Goal: Transaction & Acquisition: Obtain resource

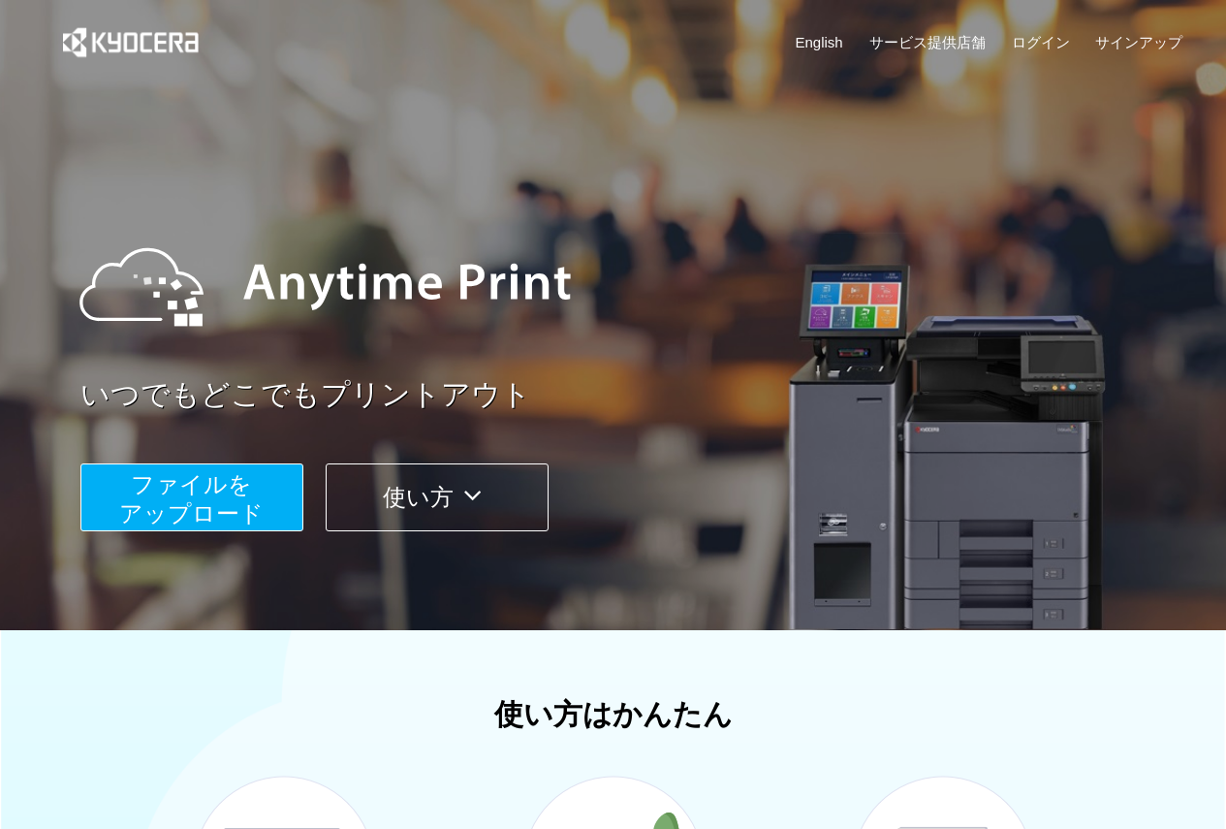
click at [203, 525] on span "ファイルを ​​アップロード" at bounding box center [191, 498] width 144 height 55
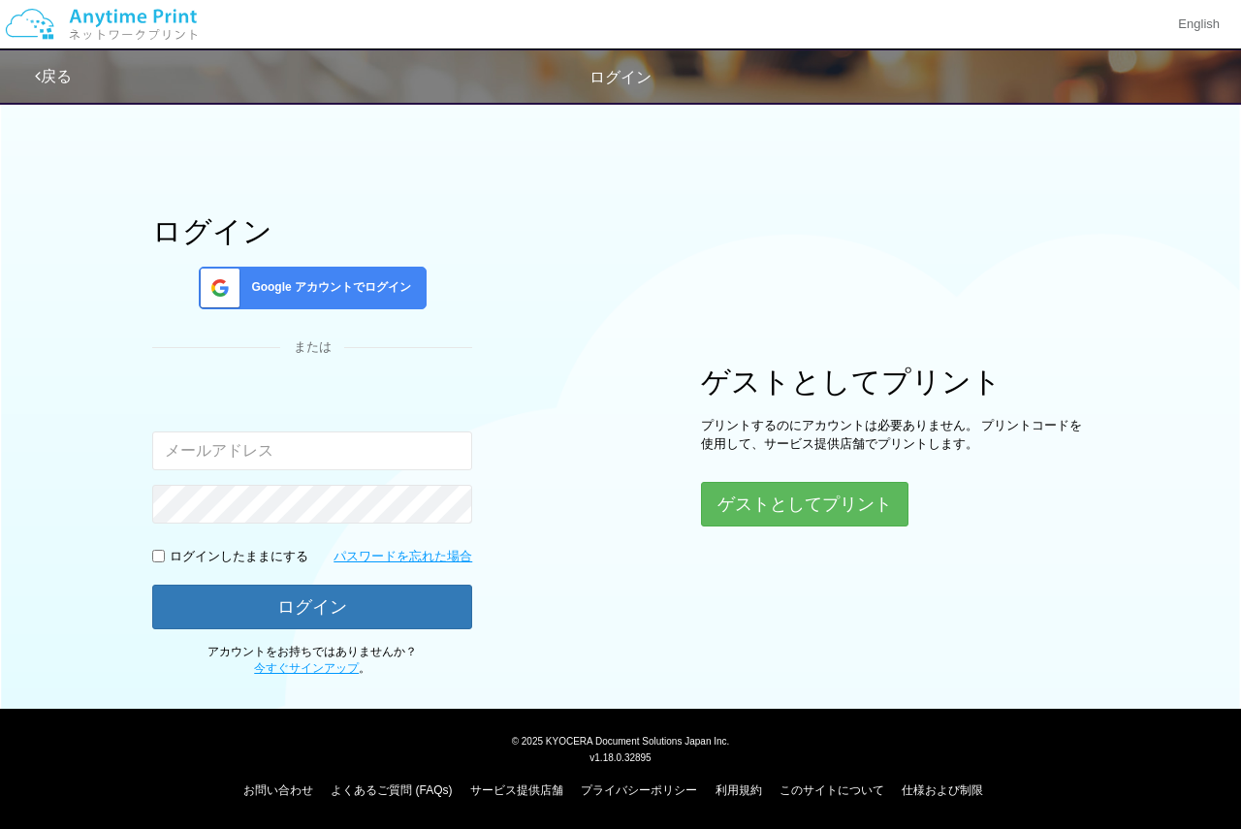
click at [350, 304] on div "Google アカウントでログイン" at bounding box center [313, 288] width 228 height 43
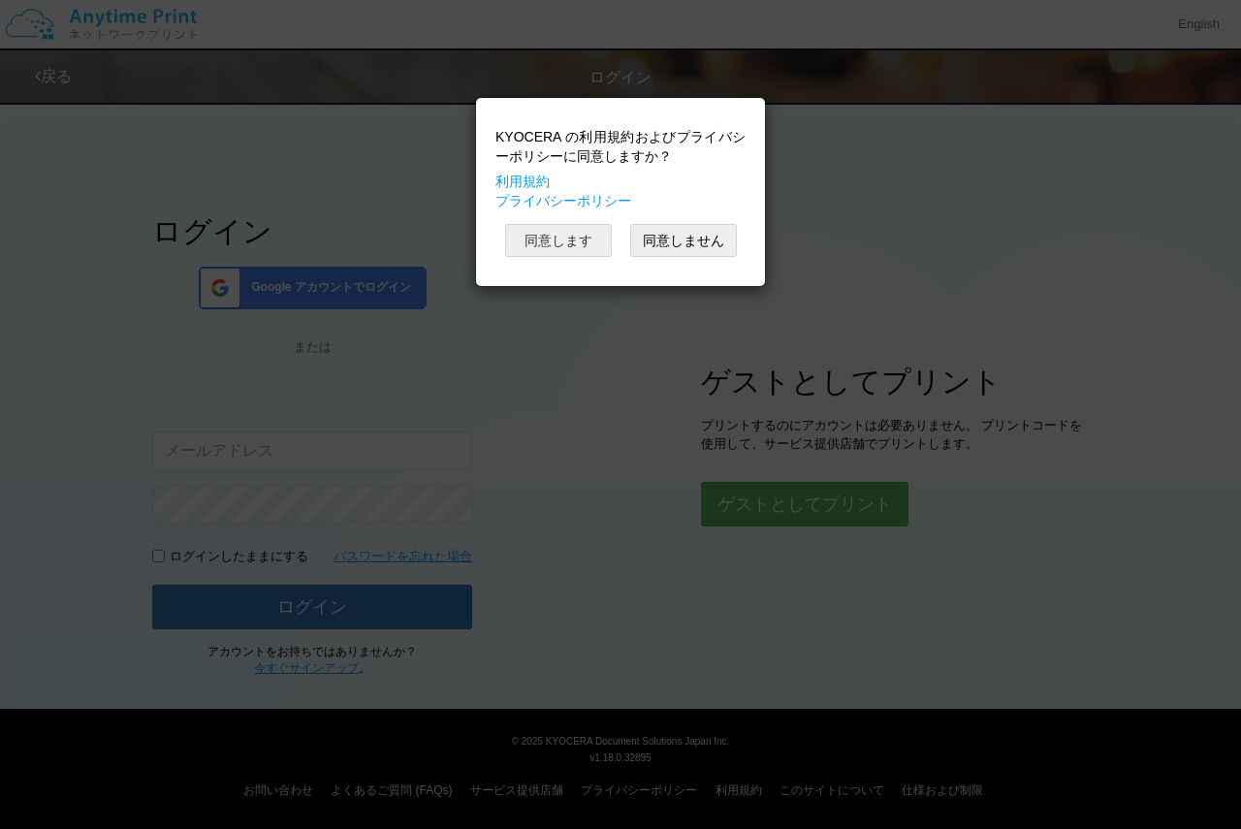
click at [583, 225] on button "同意します" at bounding box center [558, 240] width 107 height 33
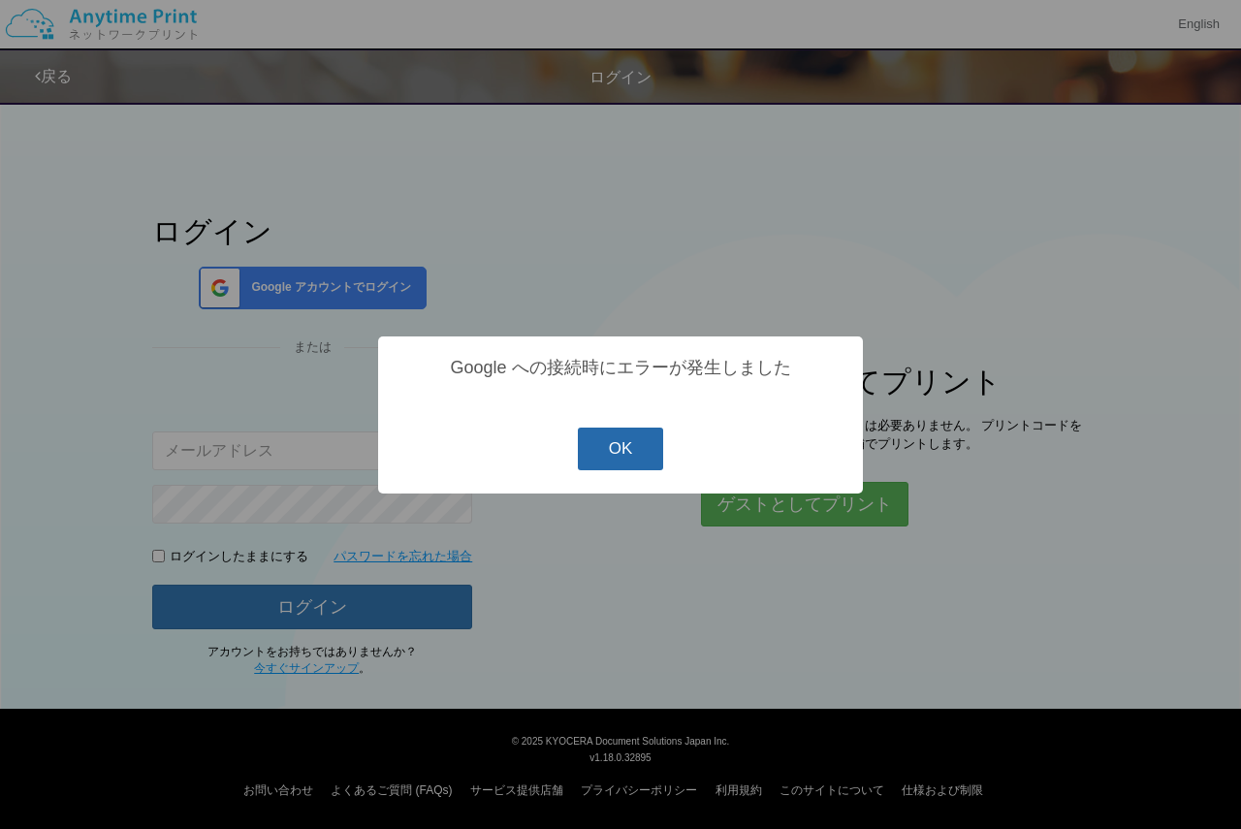
click at [659, 458] on button "OK" at bounding box center [621, 448] width 86 height 43
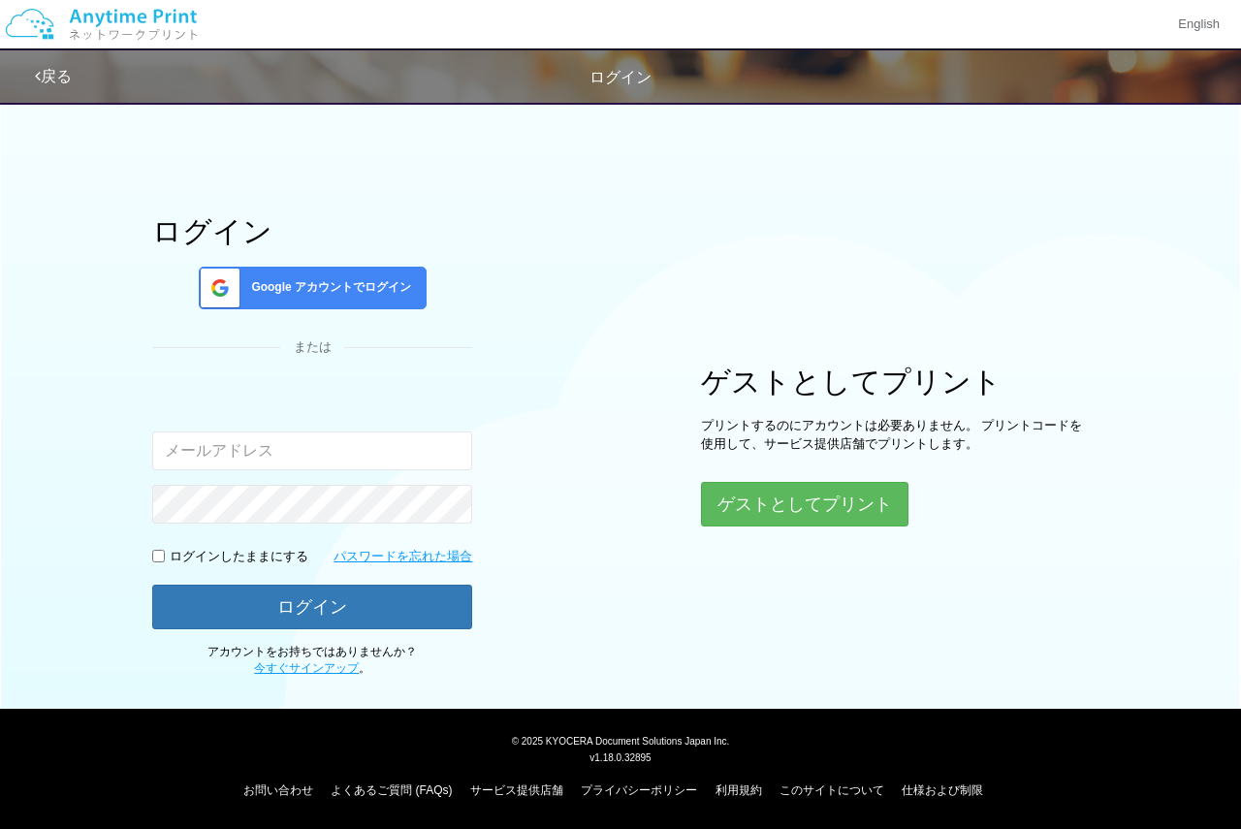
click at [351, 292] on span "Google アカウントでログイン" at bounding box center [327, 287] width 168 height 16
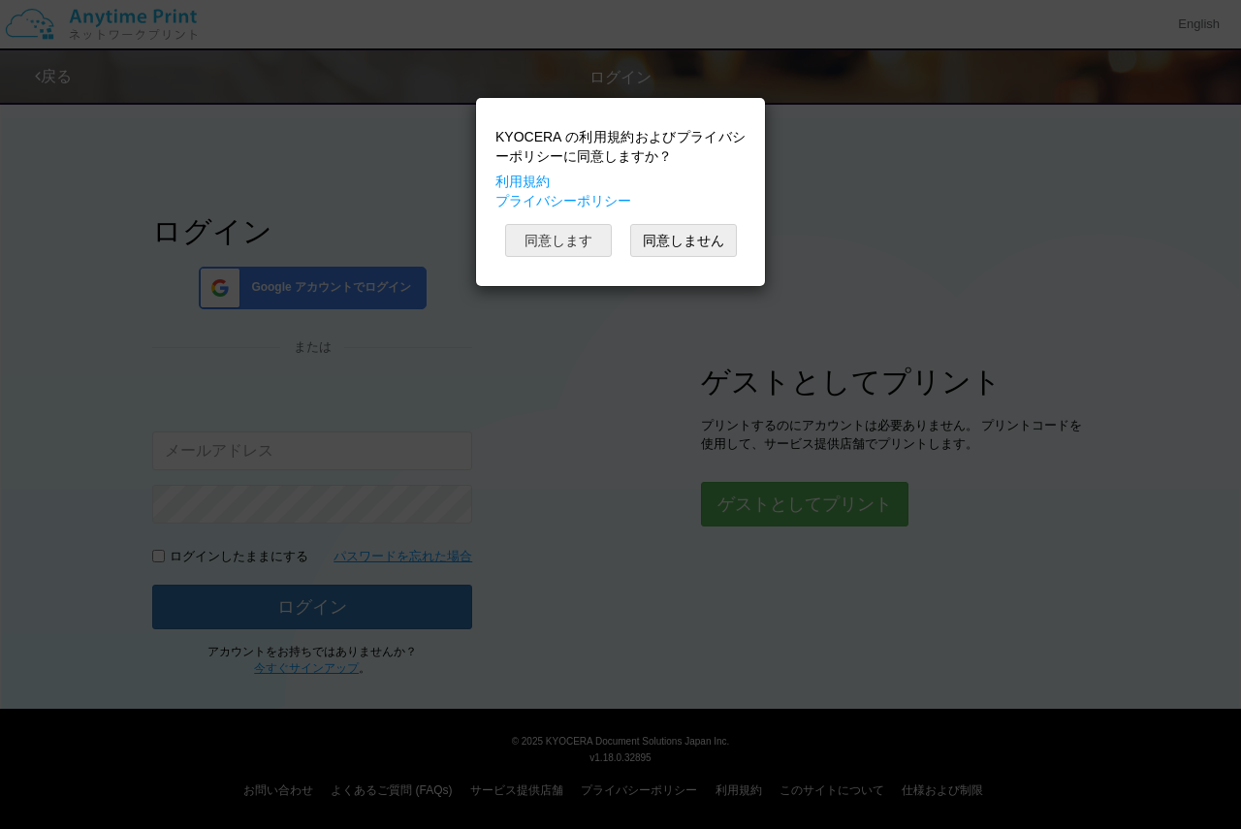
click at [581, 244] on button "同意します" at bounding box center [558, 240] width 107 height 33
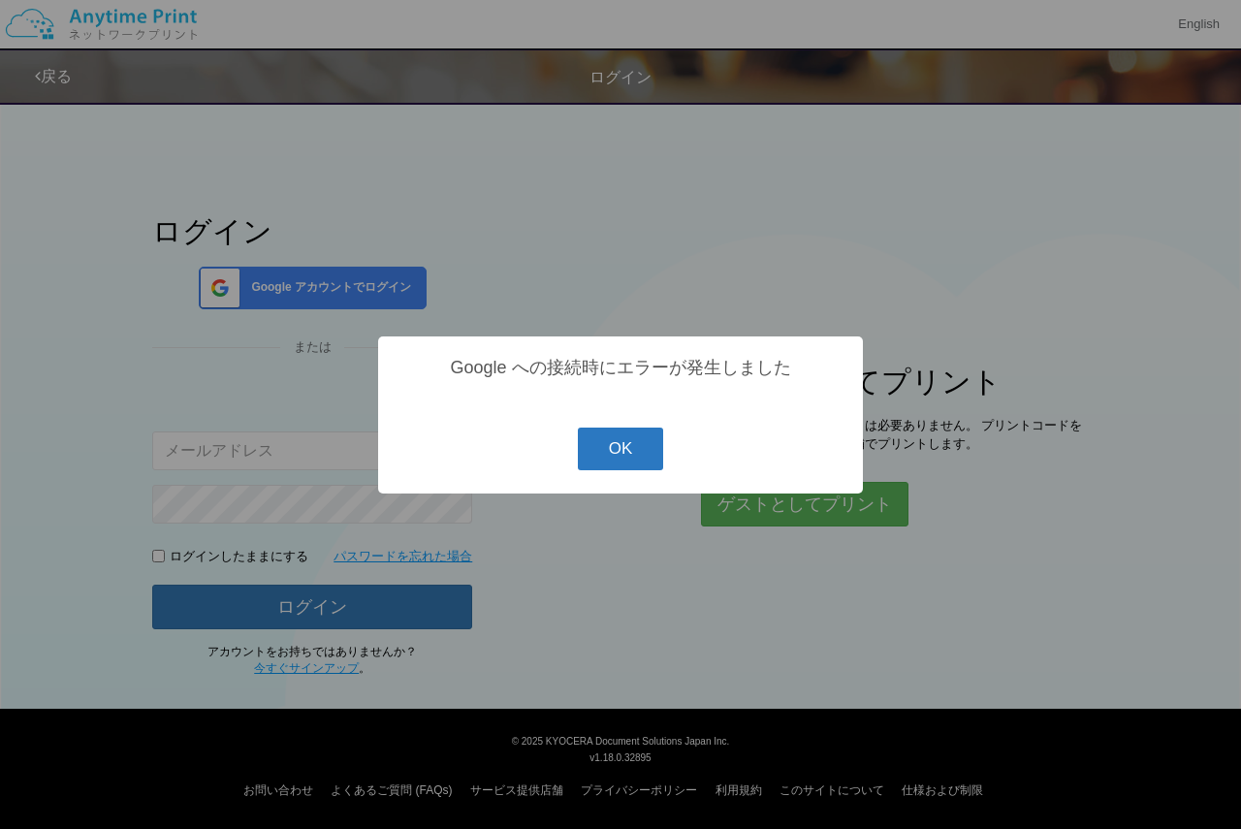
click at [615, 437] on button "OK" at bounding box center [621, 448] width 86 height 43
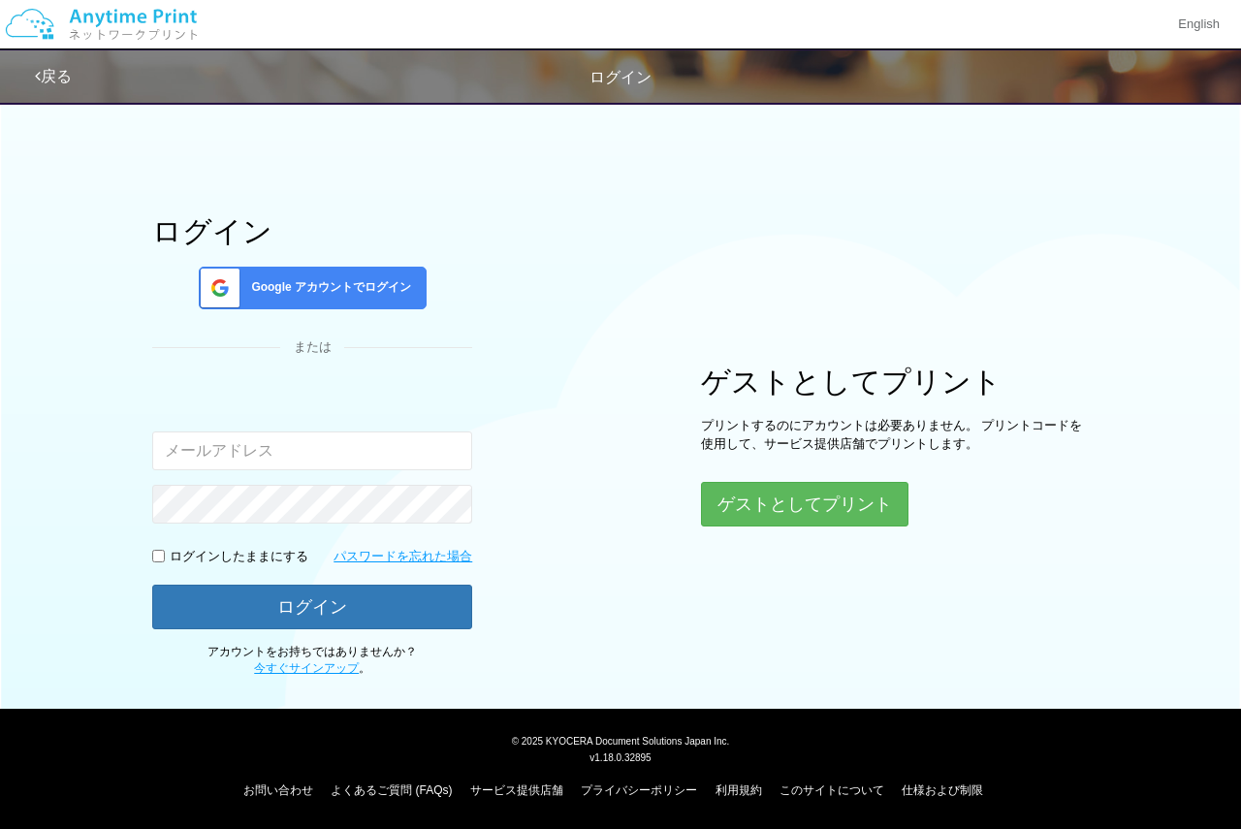
click at [395, 279] on span "Google アカウントでログイン" at bounding box center [327, 287] width 168 height 16
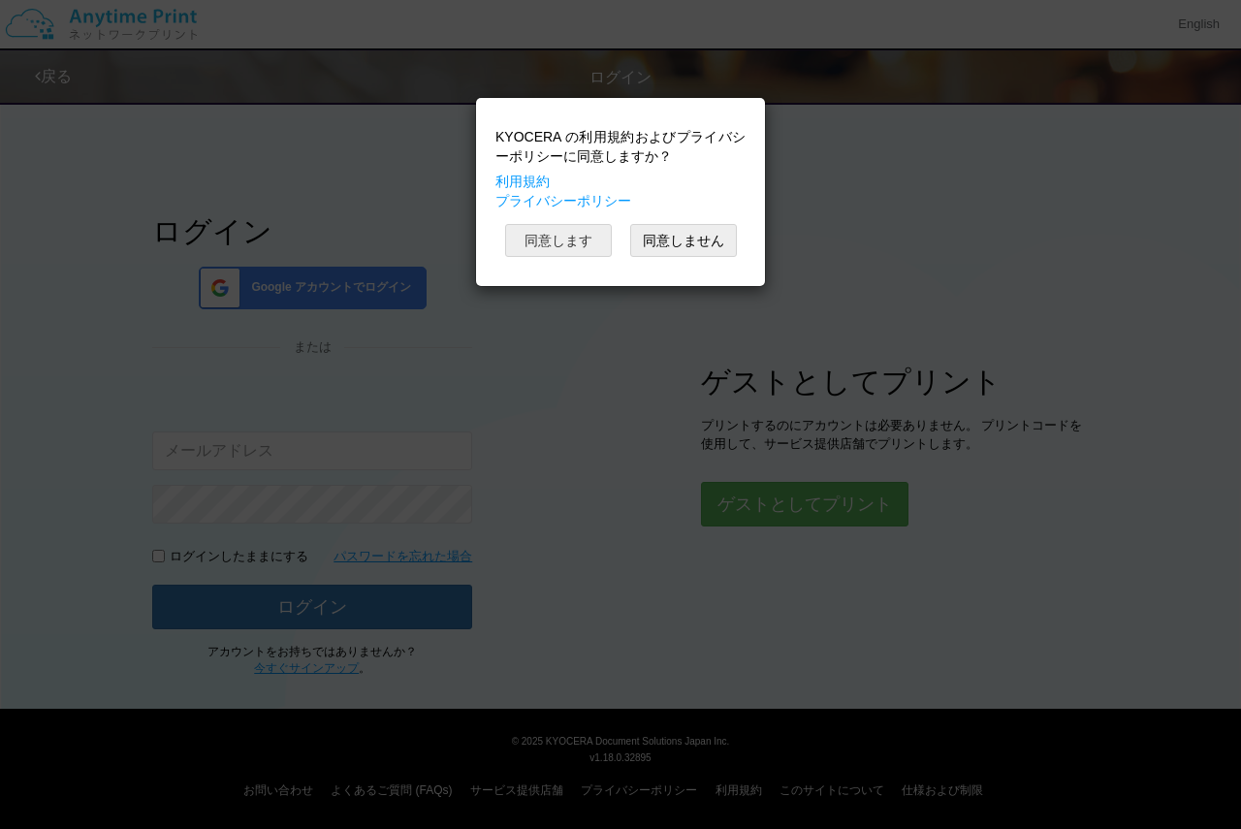
click at [568, 242] on button "同意します" at bounding box center [558, 240] width 107 height 33
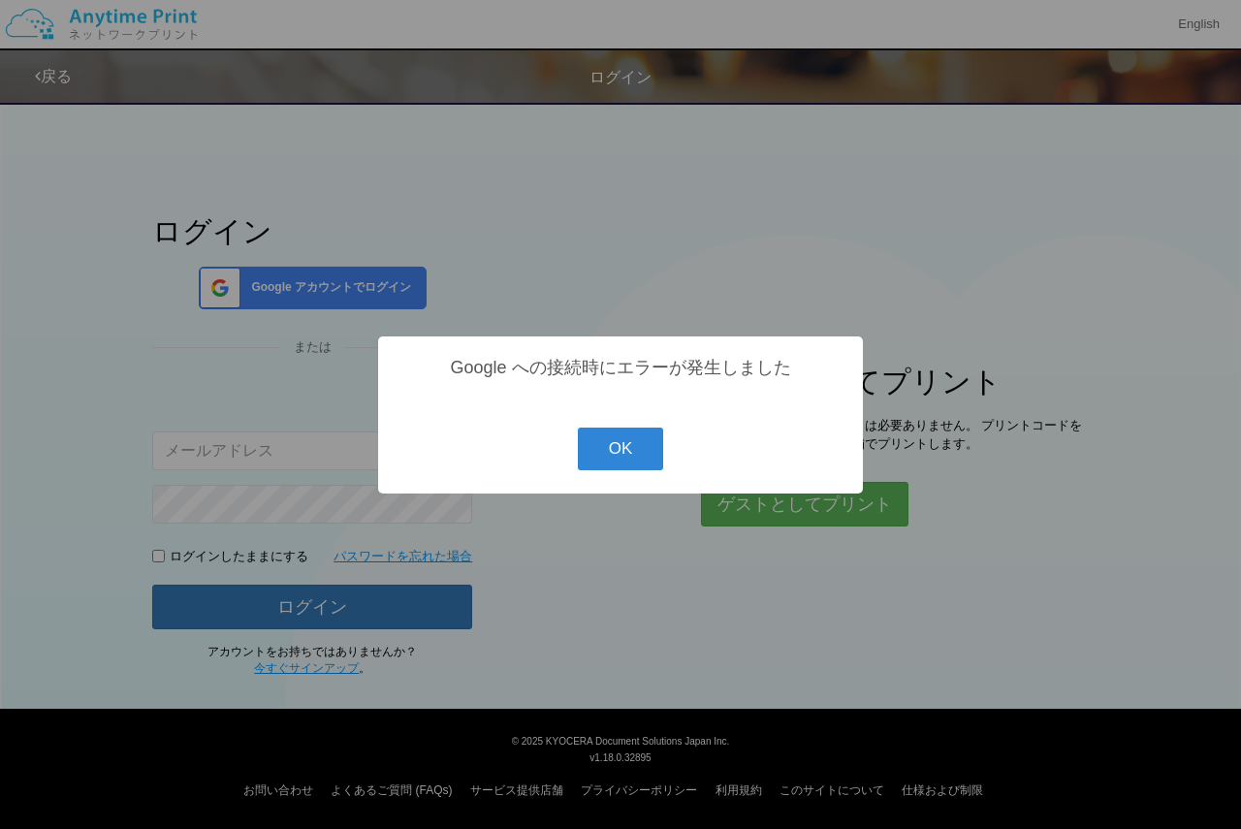
click at [661, 459] on button "OK" at bounding box center [621, 448] width 86 height 43
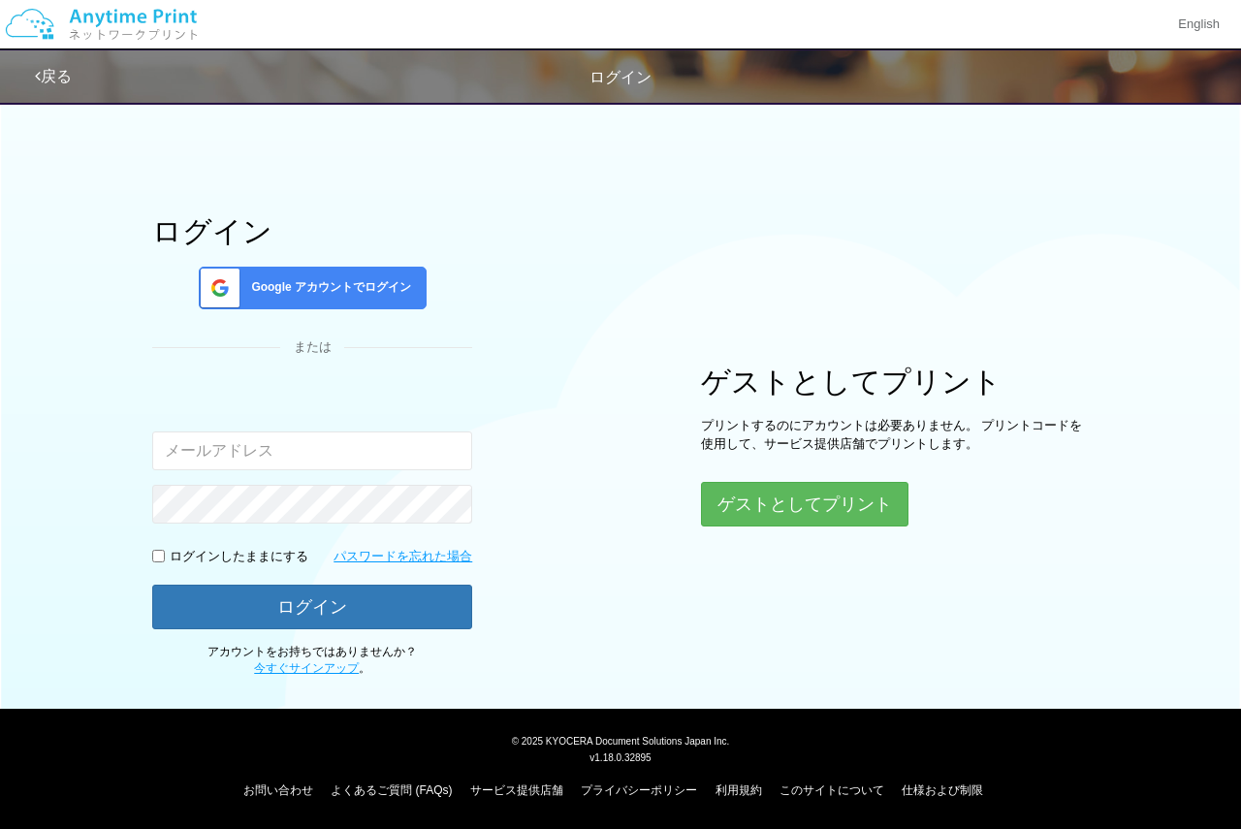
click at [422, 301] on div "Google アカウントでログイン" at bounding box center [313, 288] width 228 height 43
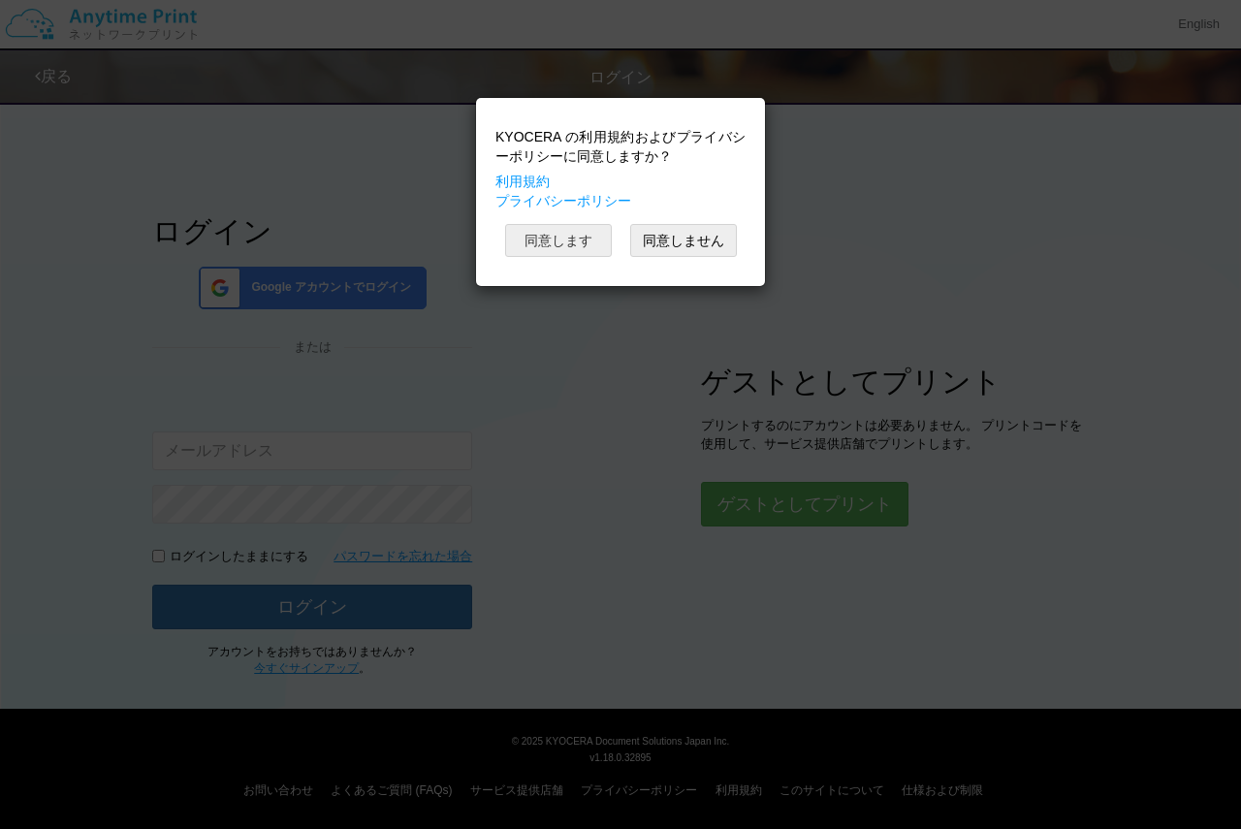
click at [593, 250] on button "同意します" at bounding box center [558, 240] width 107 height 33
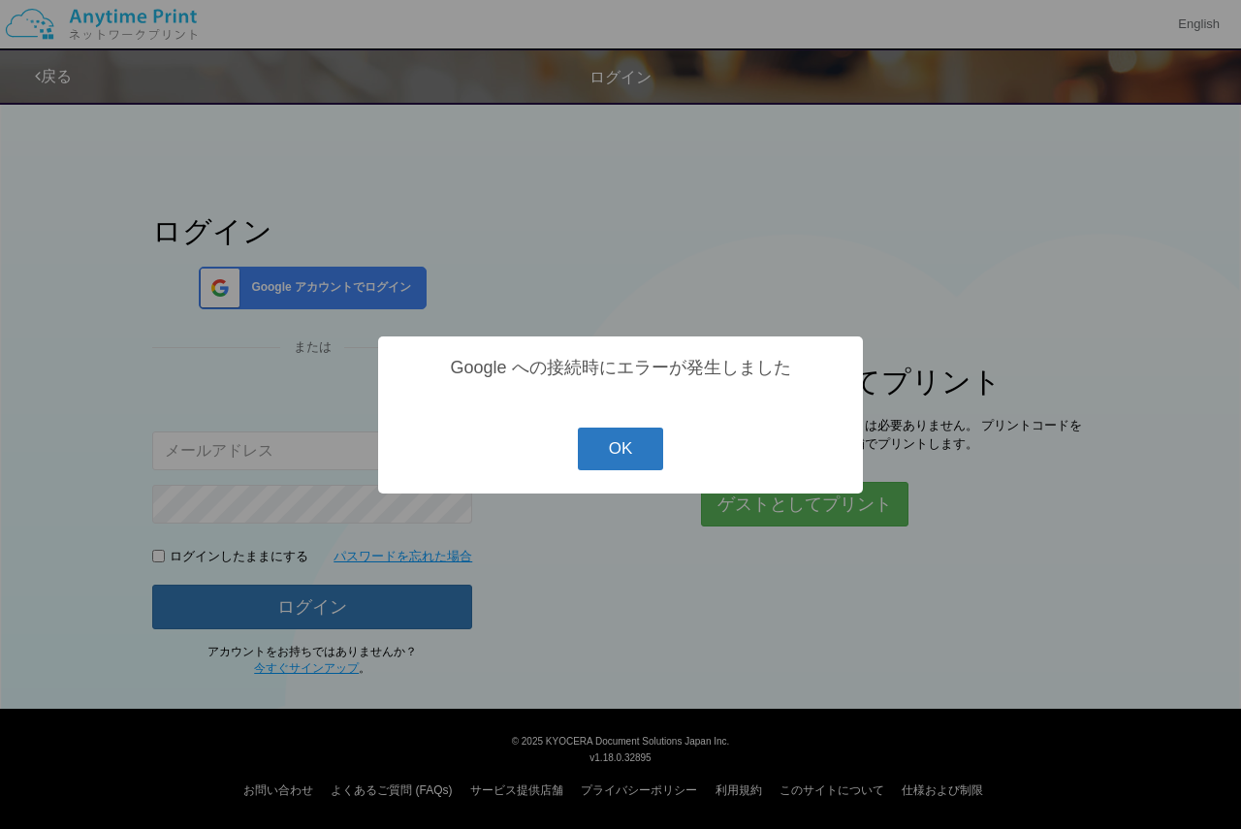
click at [604, 444] on button "OK" at bounding box center [621, 448] width 86 height 43
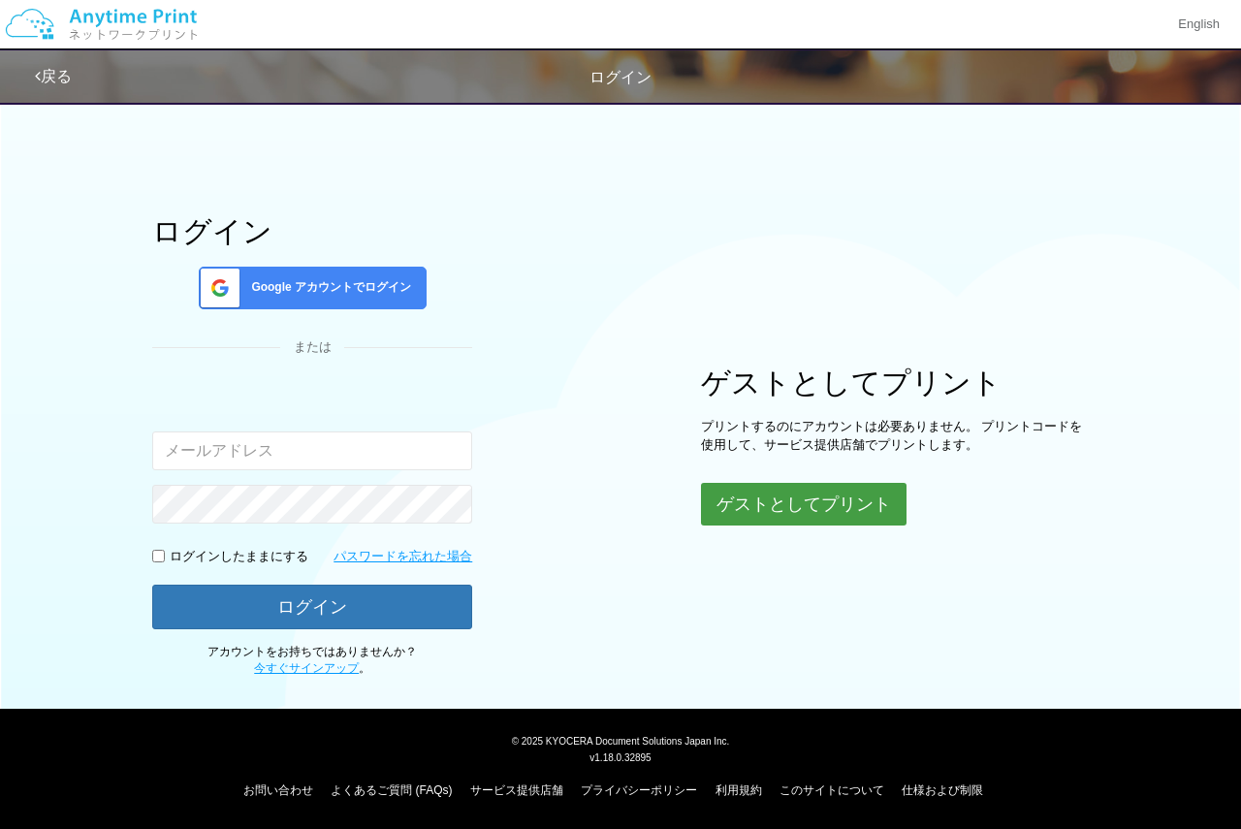
click at [887, 507] on button "ゲストとしてプリント" at bounding box center [803, 504] width 205 height 43
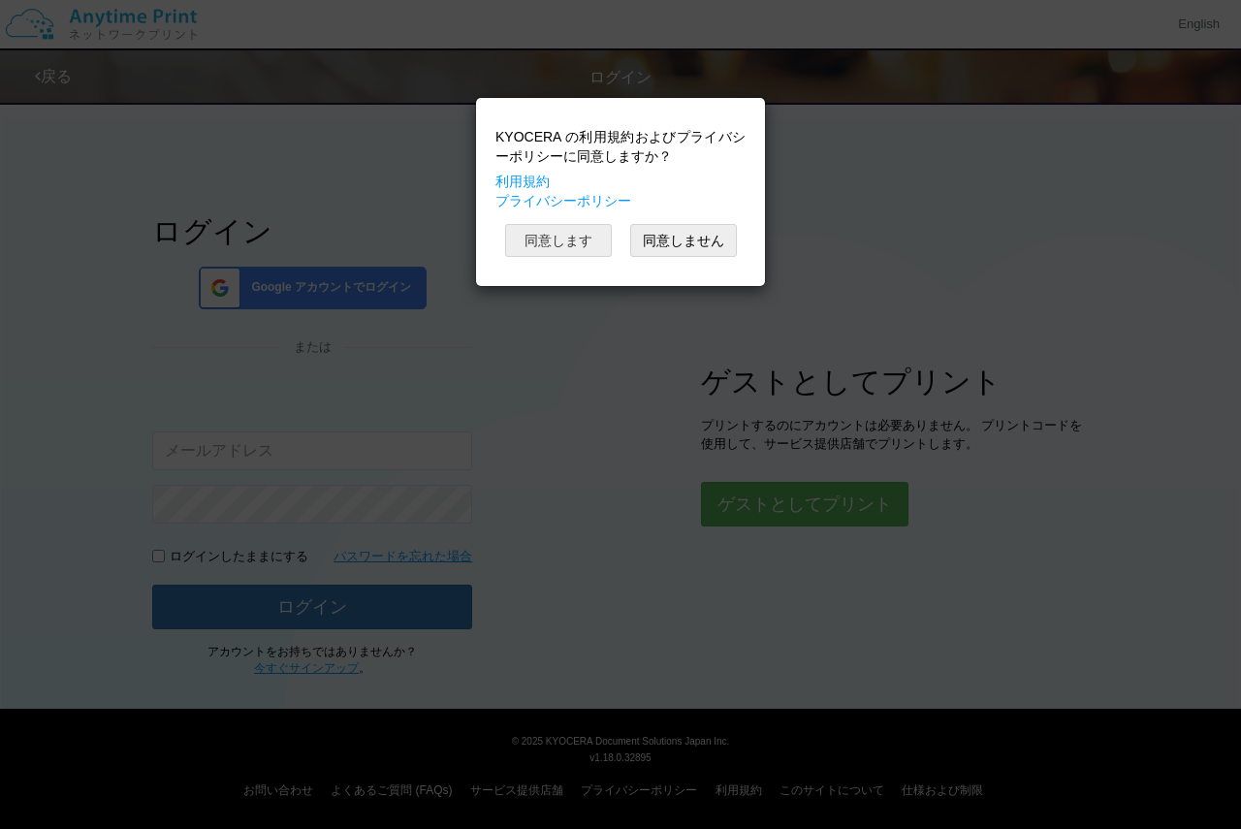
click at [576, 235] on button "同意します" at bounding box center [558, 240] width 107 height 33
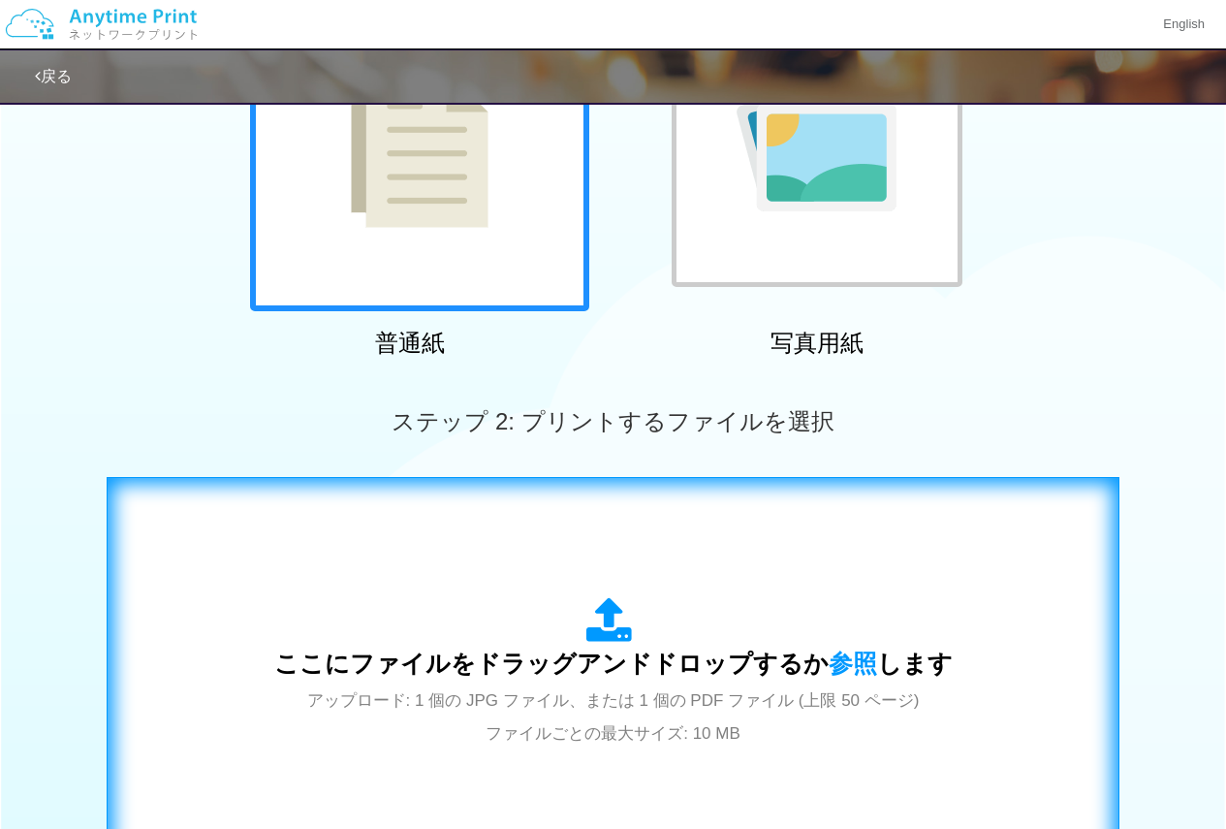
scroll to position [517, 0]
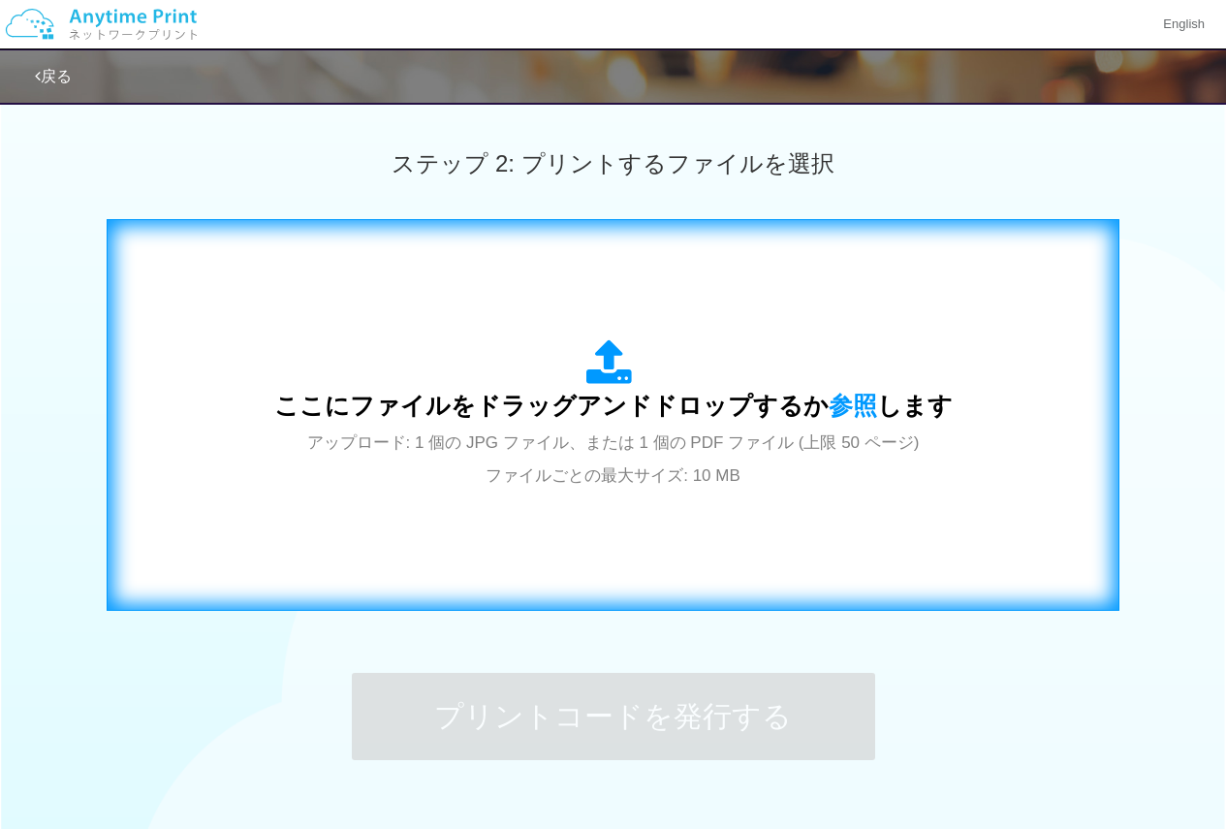
click at [751, 502] on div "ここにファイルをドラッグアンドドロップするか 参照 します アップロード: 1 個の JPG ファイル、または 1 個の PDF ファイル (上限 50 ペー…" at bounding box center [613, 414] width 972 height 351
